Goal: Transaction & Acquisition: Book appointment/travel/reservation

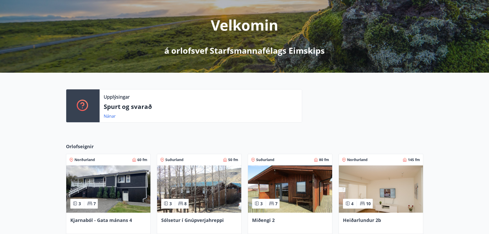
scroll to position [103, 0]
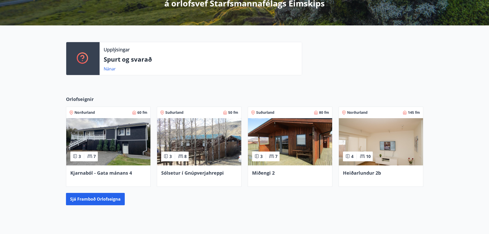
click at [99, 141] on img at bounding box center [108, 141] width 84 height 47
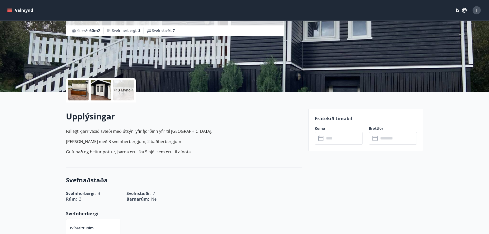
scroll to position [128, 0]
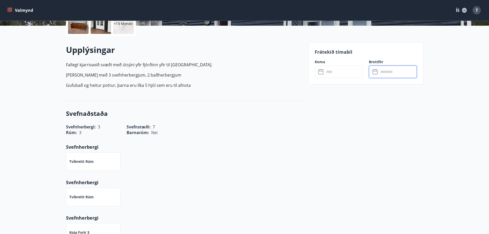
click at [394, 69] on input "text" at bounding box center [398, 71] width 38 height 13
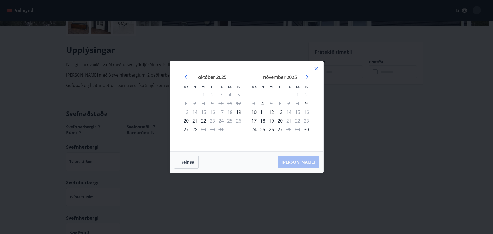
click at [317, 68] on icon at bounding box center [316, 69] width 4 height 4
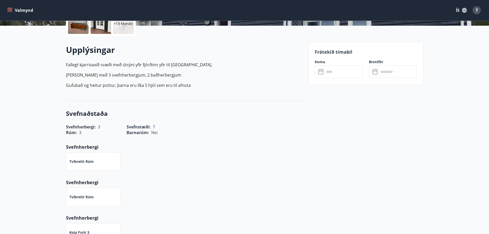
click at [324, 70] on icon at bounding box center [321, 72] width 6 height 6
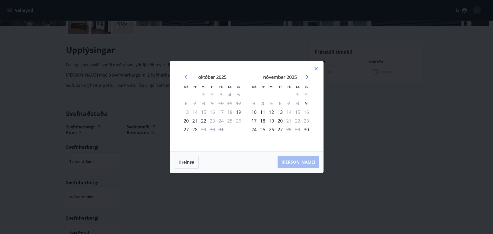
click at [306, 76] on icon "Move forward to switch to the next month." at bounding box center [307, 77] width 6 height 6
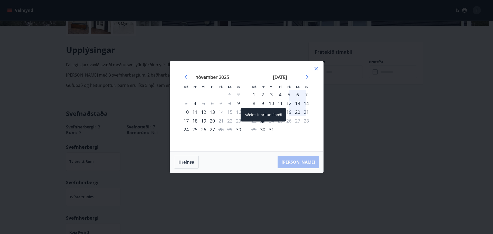
click at [264, 129] on div "30" at bounding box center [262, 129] width 9 height 9
click at [264, 131] on div "30" at bounding box center [262, 129] width 9 height 9
click at [270, 131] on div "31" at bounding box center [271, 129] width 9 height 9
click at [272, 130] on div "31" at bounding box center [271, 129] width 9 height 9
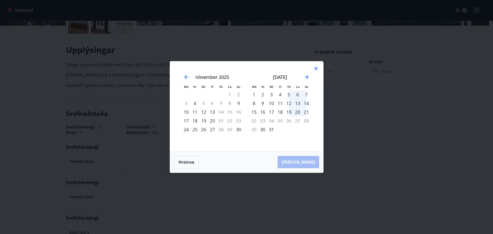
click at [272, 130] on div "31" at bounding box center [271, 129] width 9 height 9
click at [318, 68] on icon at bounding box center [316, 68] width 6 height 6
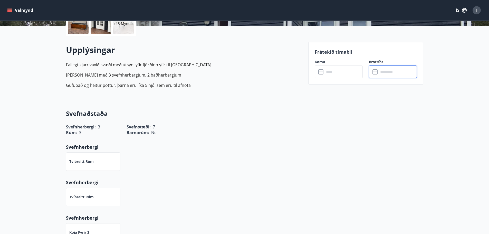
click at [381, 71] on input "text" at bounding box center [398, 71] width 38 height 13
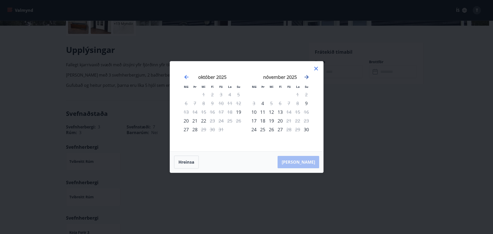
click at [305, 78] on icon "Move forward to switch to the next month." at bounding box center [307, 77] width 6 height 6
click at [316, 68] on icon at bounding box center [316, 68] width 6 height 6
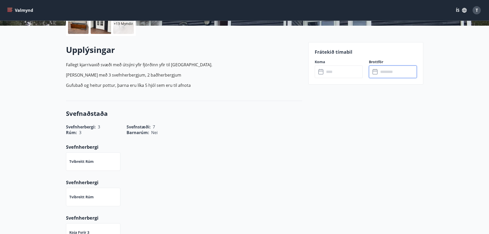
click at [340, 72] on input "text" at bounding box center [344, 71] width 38 height 13
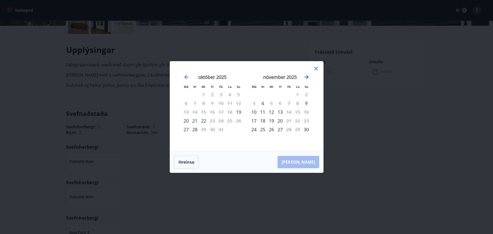
click at [306, 75] on icon "Move forward to switch to the next month." at bounding box center [307, 77] width 6 height 6
click at [307, 78] on icon "Move forward to switch to the next month." at bounding box center [307, 77] width 6 height 6
click at [280, 95] on div "1" at bounding box center [280, 94] width 9 height 9
click at [308, 93] on div "4" at bounding box center [306, 94] width 9 height 9
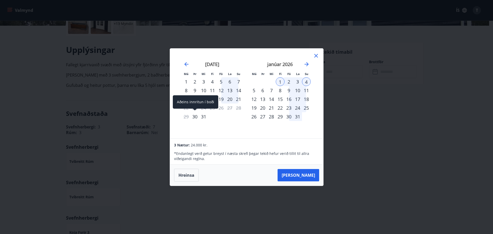
click at [195, 116] on div "30" at bounding box center [195, 116] width 9 height 9
click at [255, 90] on div "5" at bounding box center [254, 90] width 9 height 9
drag, startPoint x: 447, startPoint y: 63, endPoint x: 402, endPoint y: 2, distance: 75.7
click at [447, 63] on div "Má Þr Mi Fi Fö La Su Má Þr Mi Fi Fö La Su [DATE] 1 2 3 4 5 6 7 8 9 10 11 12 13 …" at bounding box center [246, 117] width 493 height 234
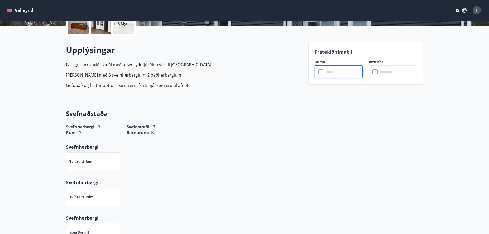
scroll to position [0, 0]
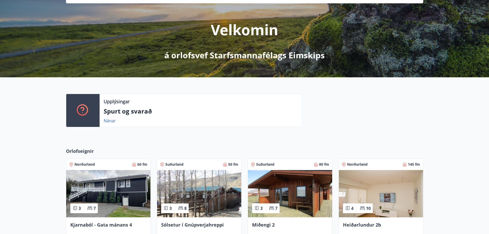
scroll to position [128, 0]
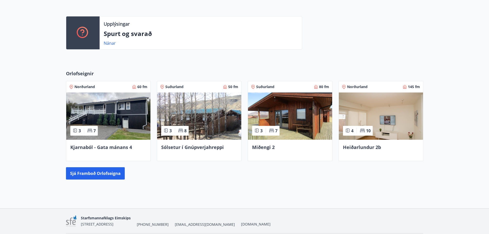
click at [97, 103] on img at bounding box center [108, 115] width 84 height 47
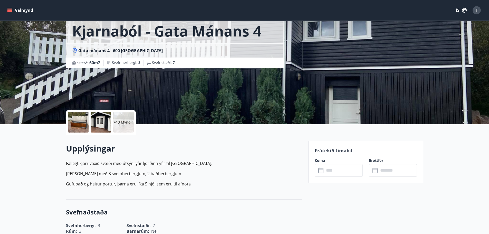
scroll to position [51, 0]
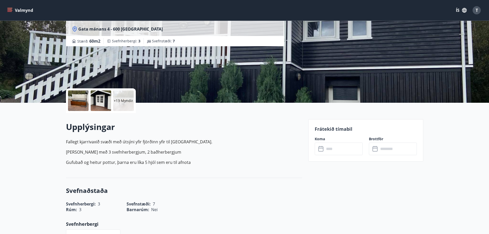
click at [129, 103] on div "+13 Myndir" at bounding box center [123, 100] width 21 height 21
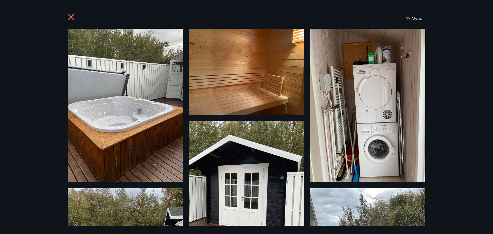
click at [471, 112] on div "19 Myndir" at bounding box center [246, 117] width 493 height 234
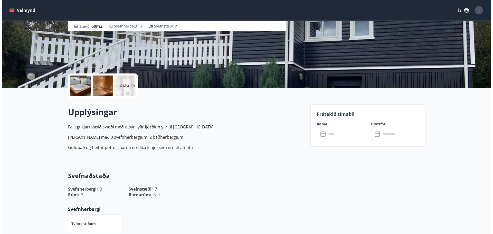
scroll to position [0, 0]
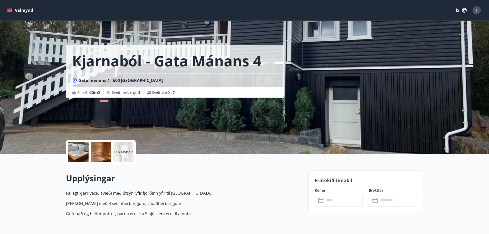
click at [121, 153] on p "+16 Myndir" at bounding box center [124, 151] width 20 height 5
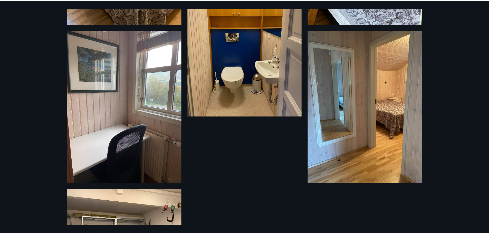
scroll to position [915, 0]
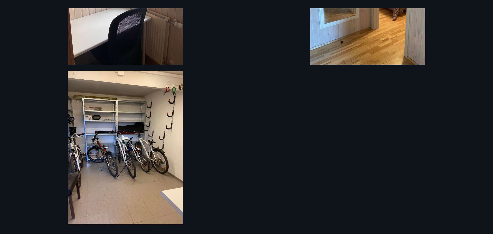
click at [448, 54] on div "19 Myndir" at bounding box center [246, 117] width 493 height 234
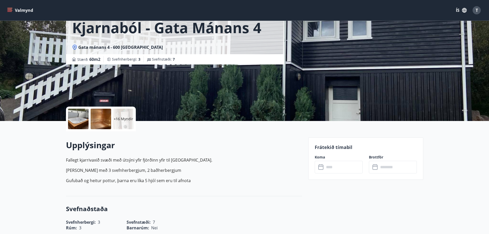
scroll to position [77, 0]
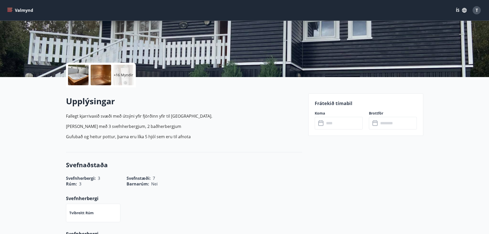
click at [329, 123] on input "text" at bounding box center [344, 123] width 38 height 13
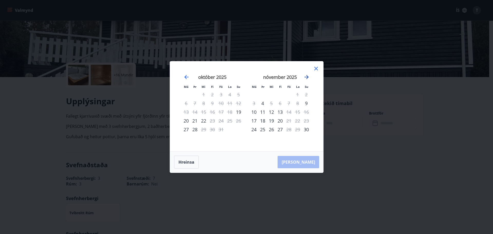
click at [307, 77] on icon "Move forward to switch to the next month." at bounding box center [307, 77] width 4 height 4
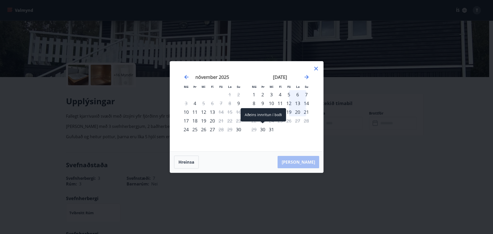
click at [263, 130] on div "30" at bounding box center [262, 129] width 9 height 9
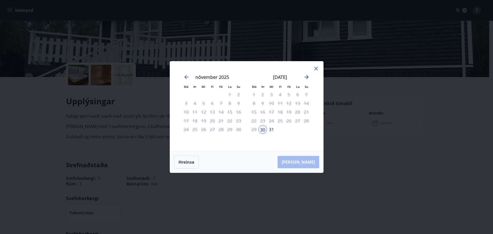
click at [305, 78] on icon "Move forward to switch to the next month." at bounding box center [307, 77] width 6 height 6
click at [255, 103] on div "5" at bounding box center [254, 103] width 9 height 9
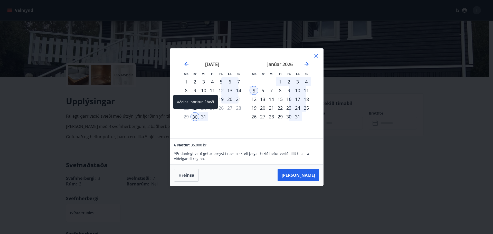
click at [194, 118] on div "30" at bounding box center [195, 116] width 9 height 9
click at [255, 92] on div "5" at bounding box center [254, 90] width 9 height 9
click at [198, 114] on div "30" at bounding box center [195, 116] width 9 height 9
click at [304, 176] on button "[PERSON_NAME]" at bounding box center [299, 175] width 42 height 12
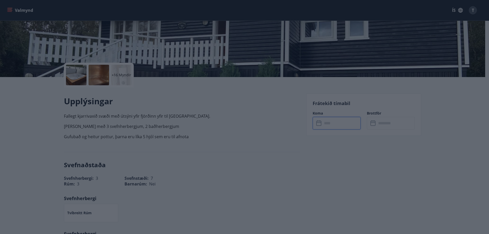
type input "******"
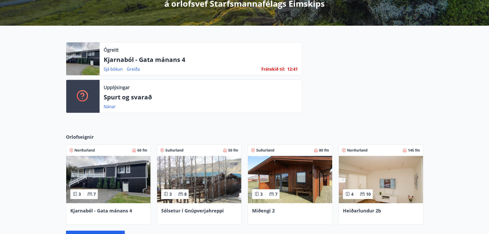
scroll to position [103, 0]
click at [158, 62] on p "Kjarnaból - Gata mánans 4" at bounding box center [201, 59] width 194 height 9
click at [114, 68] on link "Sjá bókun" at bounding box center [113, 69] width 19 height 6
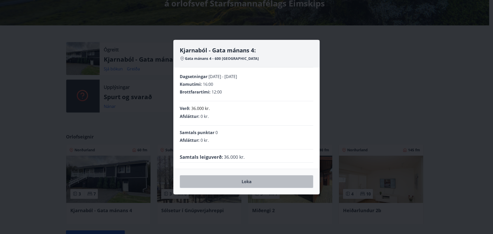
click at [256, 181] on button "Loka" at bounding box center [247, 181] width 134 height 13
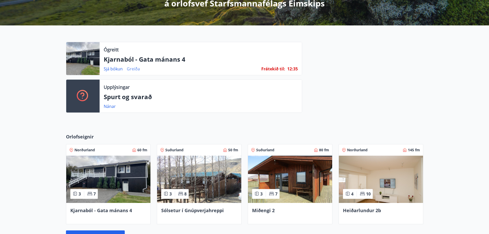
click at [134, 68] on link "Greiða" at bounding box center [133, 69] width 13 height 6
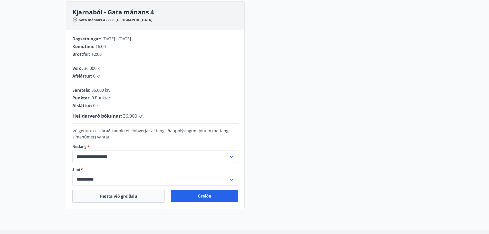
scroll to position [77, 0]
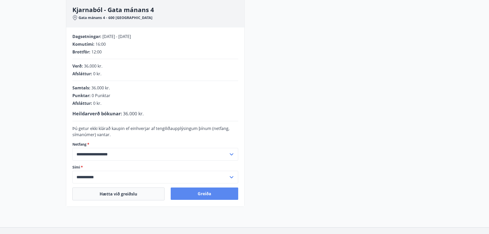
click at [194, 192] on button "Greiða" at bounding box center [205, 193] width 68 height 12
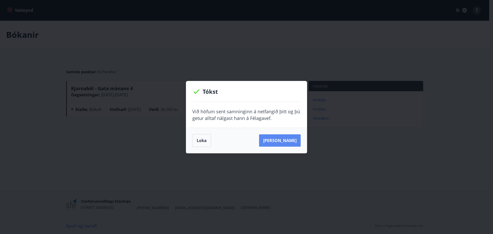
click at [284, 141] on button "Sjá samning" at bounding box center [280, 140] width 42 height 12
click at [198, 142] on button "Loka" at bounding box center [201, 140] width 19 height 13
